Goal: Transaction & Acquisition: Subscribe to service/newsletter

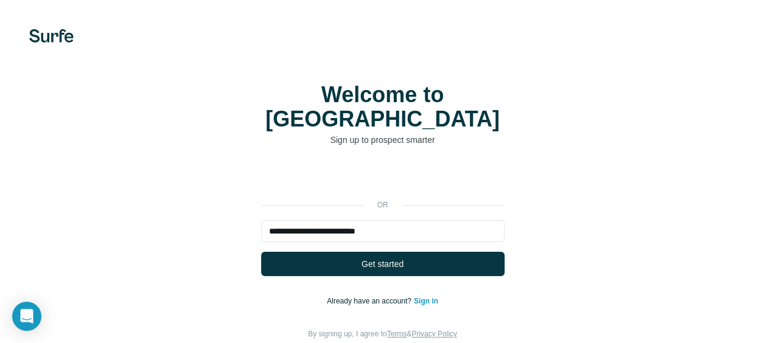
type input "**********"
click at [261, 252] on button "Get started" at bounding box center [382, 264] width 243 height 24
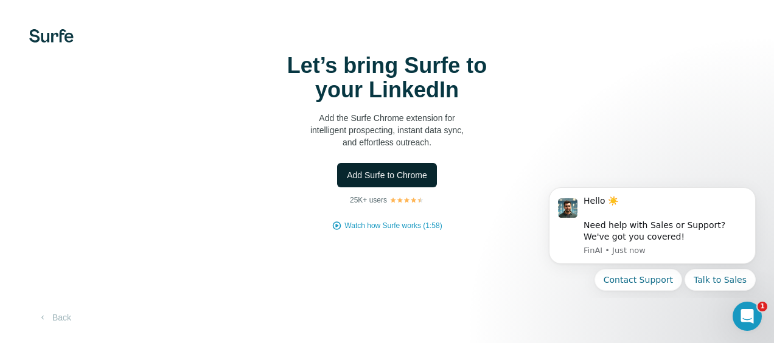
click at [386, 175] on span "Add Surfe to Chrome" at bounding box center [387, 175] width 80 height 12
click at [679, 144] on div "Let’s bring Surfe to your LinkedIn Add the Surfe Chrome extension for intellige…" at bounding box center [386, 143] width 725 height 178
click at [415, 162] on div "Let’s bring Surfe to your LinkedIn Add the Surfe Chrome extension for intellige…" at bounding box center [386, 143] width 725 height 178
click at [405, 168] on button "Add Surfe to Chrome" at bounding box center [387, 175] width 100 height 24
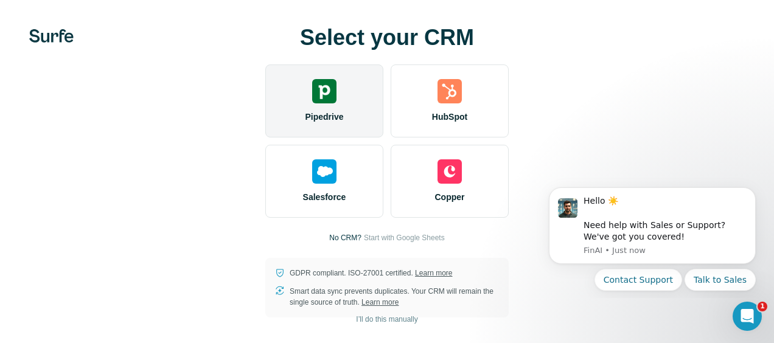
click at [327, 85] on img at bounding box center [324, 91] width 24 height 24
